Goal: Register for event/course

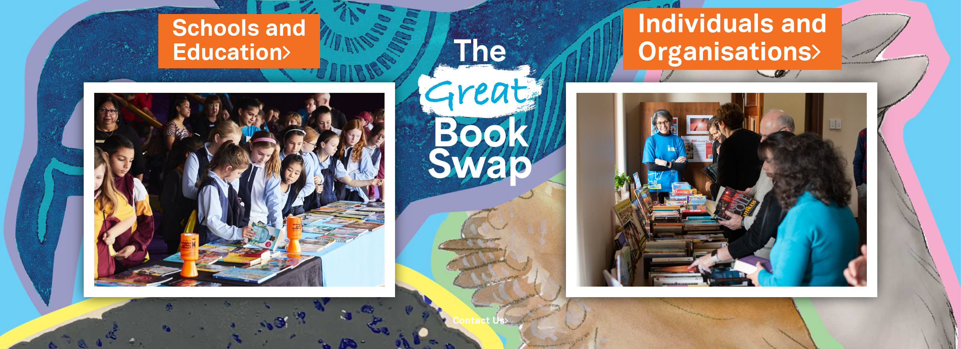
click at [704, 27] on link "Individuals and Organisations" at bounding box center [732, 39] width 189 height 64
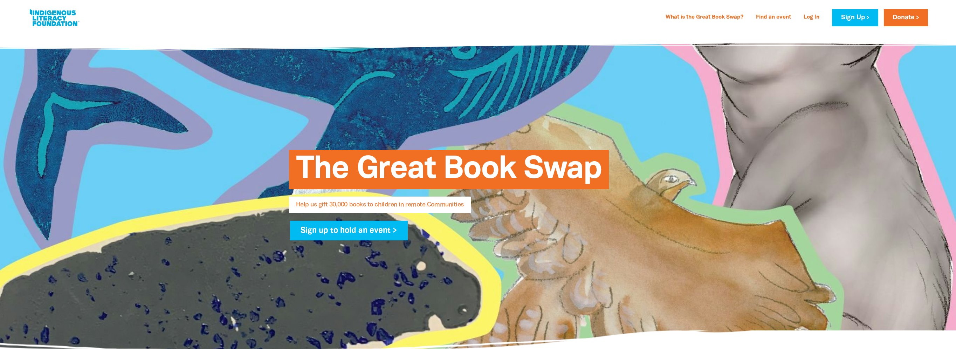
select select "AU"
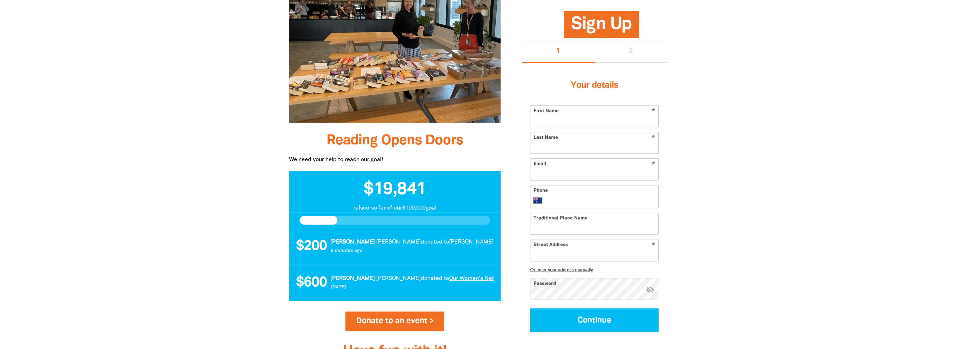
scroll to position [481, 0]
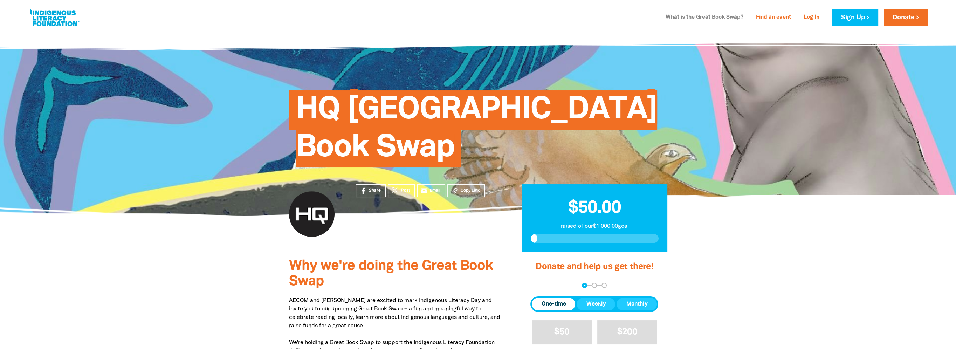
click at [686, 16] on link "What is the Great Book Swap?" at bounding box center [704, 17] width 86 height 11
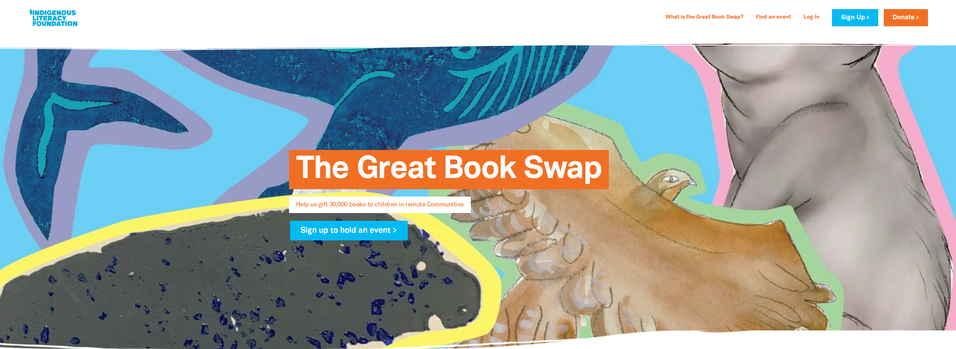
select select "AU"
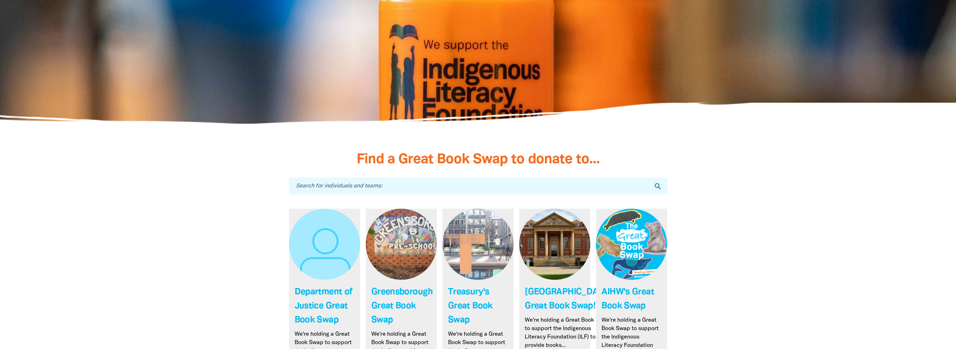
scroll to position [2031, 0]
